Goal: Navigation & Orientation: Find specific page/section

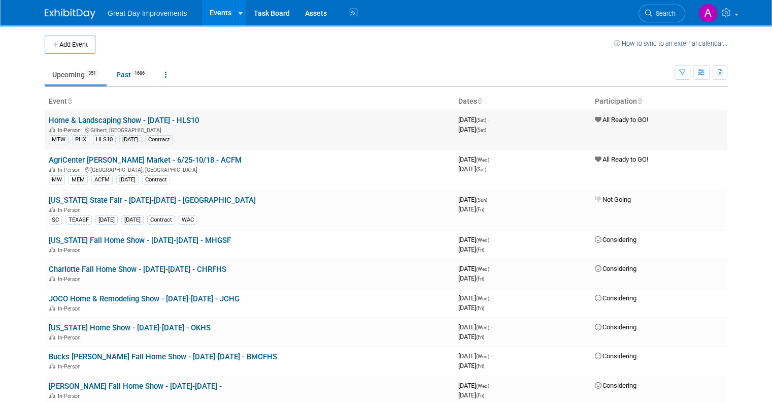
click at [697, 136] on td "All Ready to GO!" at bounding box center [659, 130] width 137 height 40
click at [65, 49] on button "Add Event" at bounding box center [70, 45] width 51 height 18
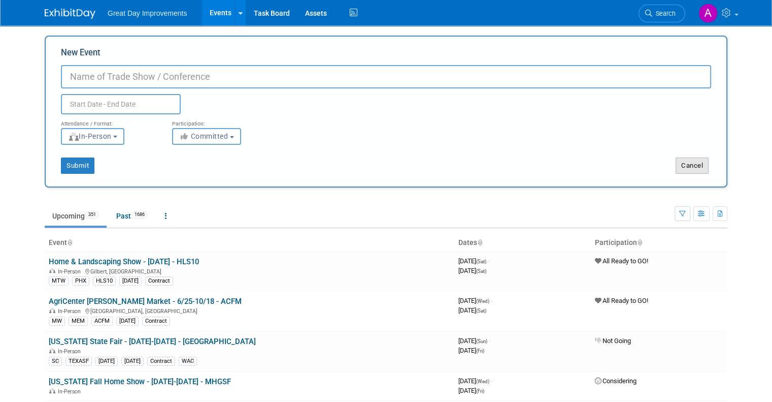
click at [704, 168] on button "Cancel" at bounding box center [692, 165] width 33 height 16
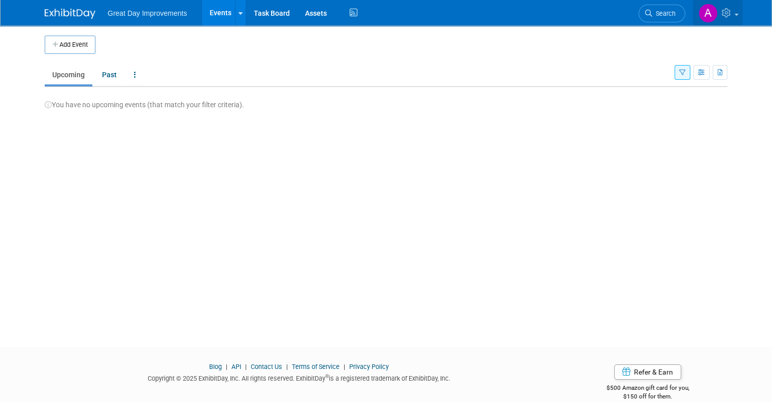
click at [718, 13] on img at bounding box center [708, 13] width 19 height 19
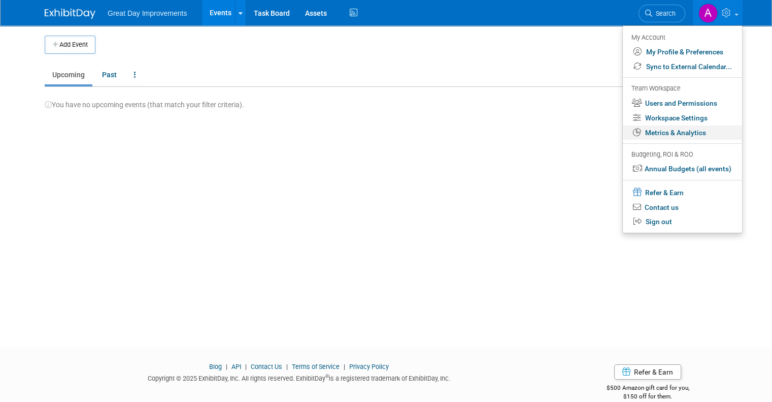
click at [709, 135] on link "Metrics & Analytics" at bounding box center [682, 132] width 119 height 15
